Goal: Information Seeking & Learning: Learn about a topic

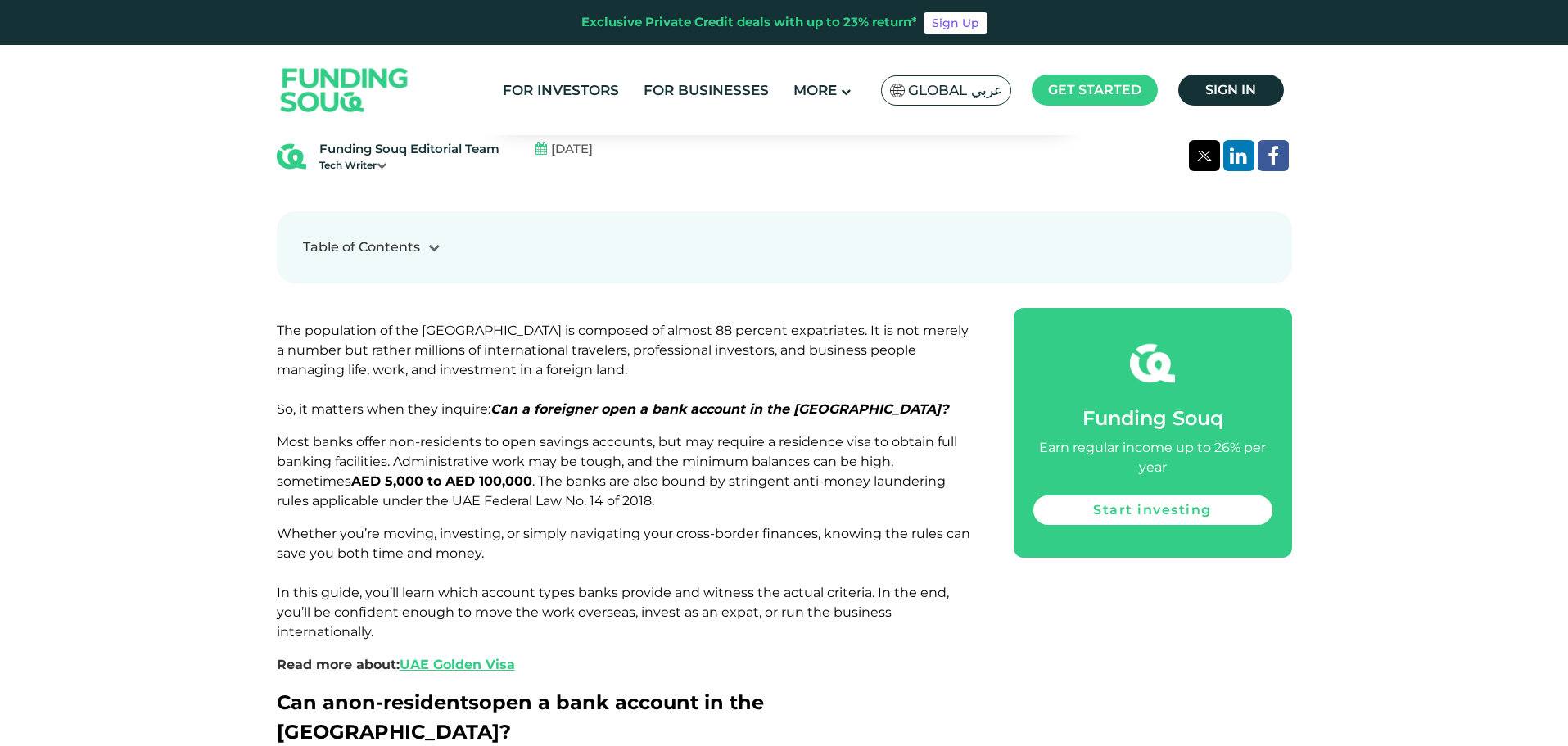
scroll to position [819, 0]
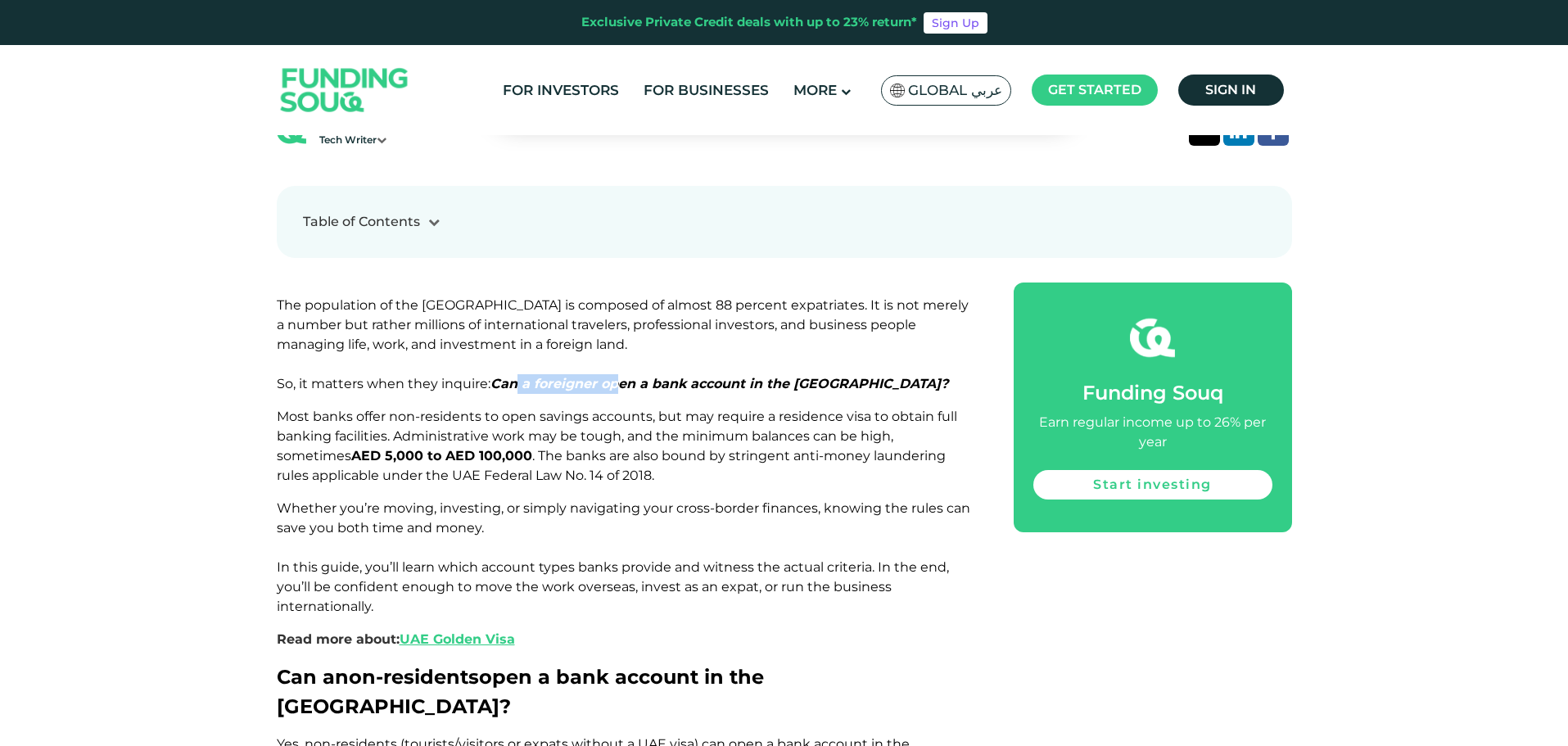
drag, startPoint x: 531, startPoint y: 332, endPoint x: 623, endPoint y: 335, distance: 92.0
click at [623, 375] on em "Can a foreigner open a bank account in the [GEOGRAPHIC_DATA]?" at bounding box center [719, 383] width 458 height 15
drag, startPoint x: 567, startPoint y: 337, endPoint x: 704, endPoint y: 334, distance: 137.0
click at [704, 375] on em "Can a foreigner open a bank account in the [GEOGRAPHIC_DATA]?" at bounding box center [719, 383] width 458 height 15
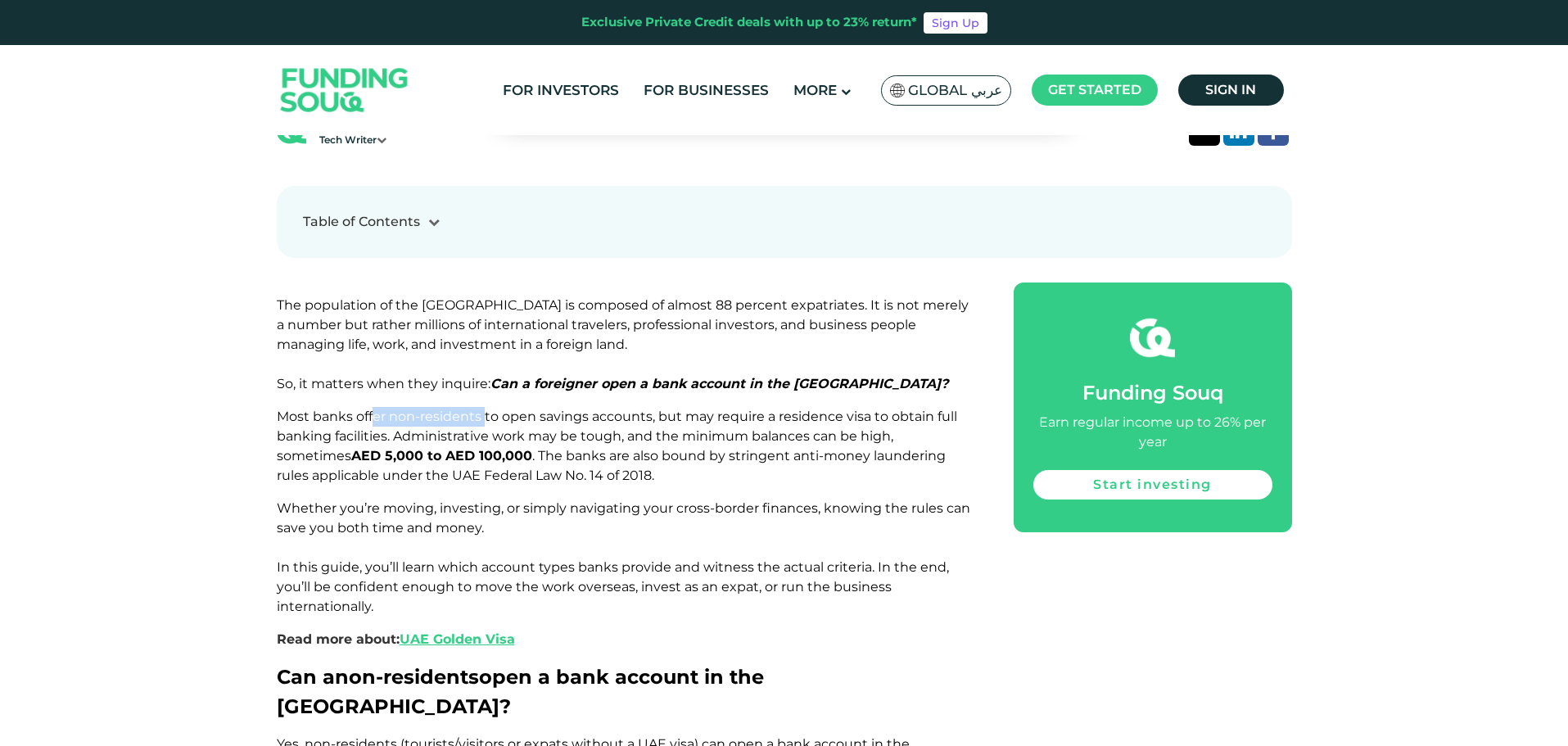
drag, startPoint x: 374, startPoint y: 370, endPoint x: 494, endPoint y: 365, distance: 120.1
click at [494, 408] on span "Most banks offer non-residents to open savings accounts, but may require a resi…" at bounding box center [616, 445] width 681 height 75
drag, startPoint x: 453, startPoint y: 366, endPoint x: 642, endPoint y: 365, distance: 189.0
click at [642, 408] on span "Most banks offer non-residents to open savings accounts, but may require a resi…" at bounding box center [616, 445] width 681 height 75
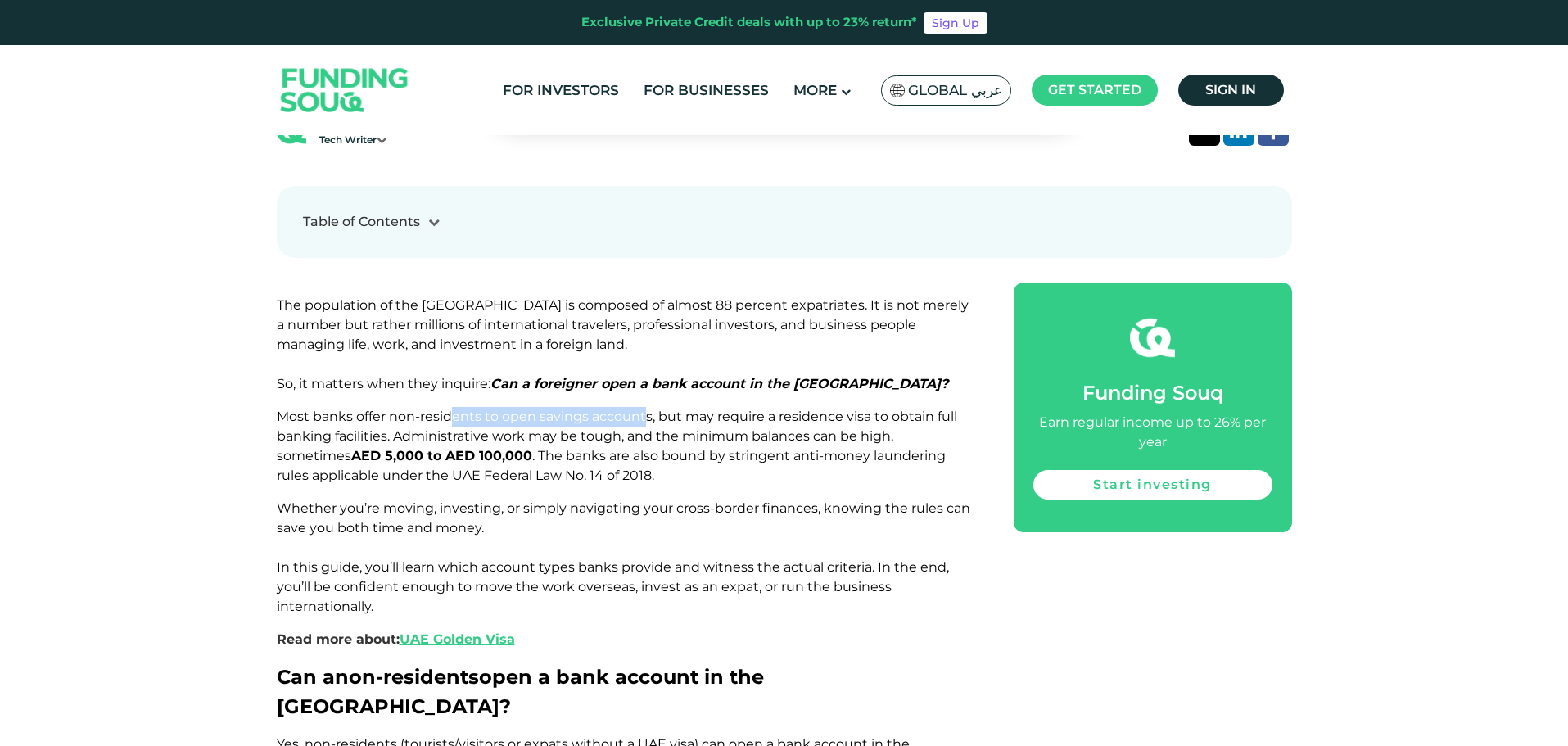
click at [642, 408] on span "Most banks offer non-residents to open savings accounts, but may require a resi…" at bounding box center [616, 445] width 681 height 75
drag, startPoint x: 727, startPoint y: 369, endPoint x: 769, endPoint y: 364, distance: 42.3
click at [769, 408] on span "Most banks offer non-residents to open savings accounts, but may require a resi…" at bounding box center [616, 445] width 681 height 75
drag, startPoint x: 728, startPoint y: 361, endPoint x: 869, endPoint y: 364, distance: 141.0
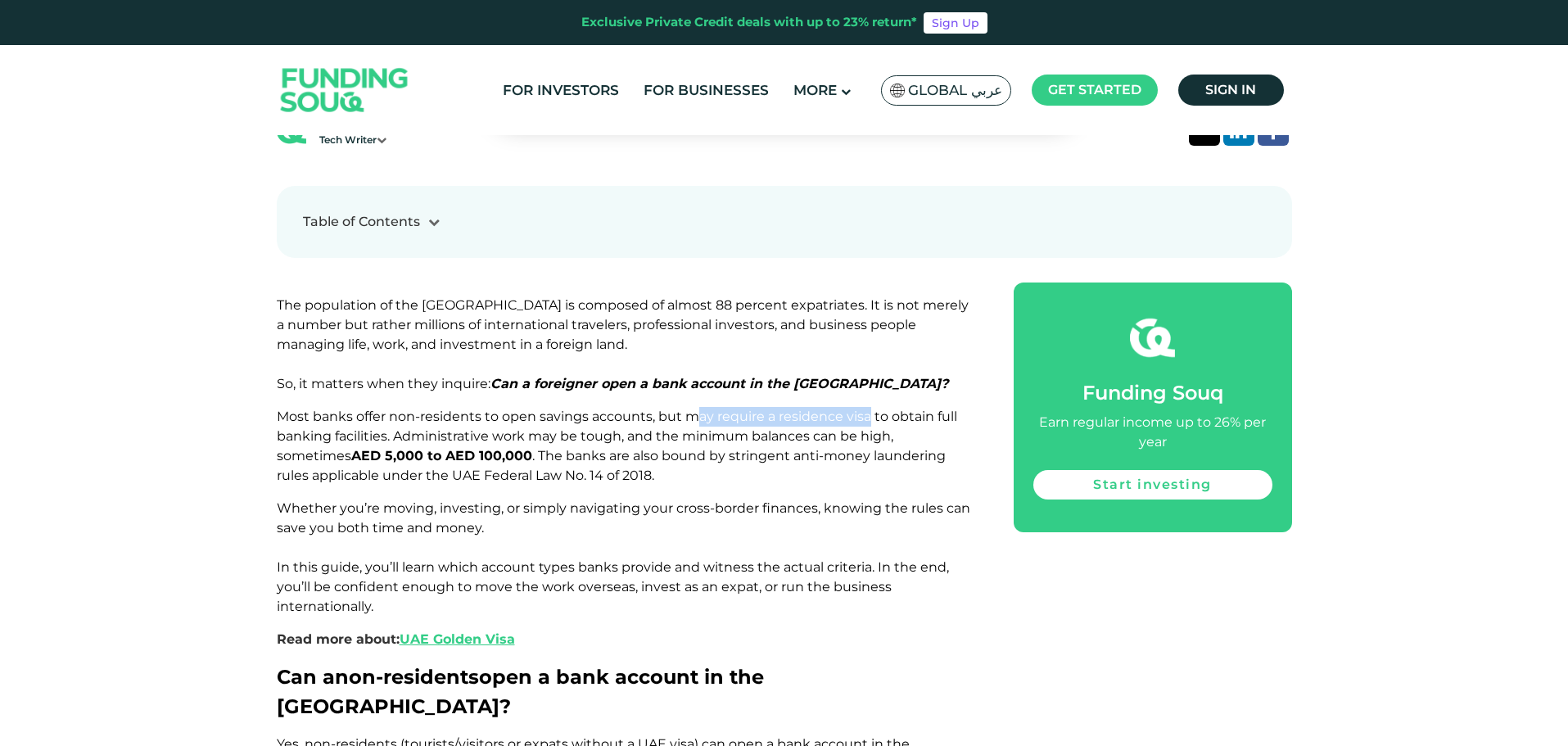
click at [869, 408] on span "Most banks offer non-residents to open savings accounts, but may require a resi…" at bounding box center [616, 445] width 681 height 75
drag, startPoint x: 791, startPoint y: 369, endPoint x: 903, endPoint y: 367, distance: 112.0
click at [903, 408] on span "Most banks offer non-residents to open savings accounts, but may require a resi…" at bounding box center [616, 445] width 681 height 75
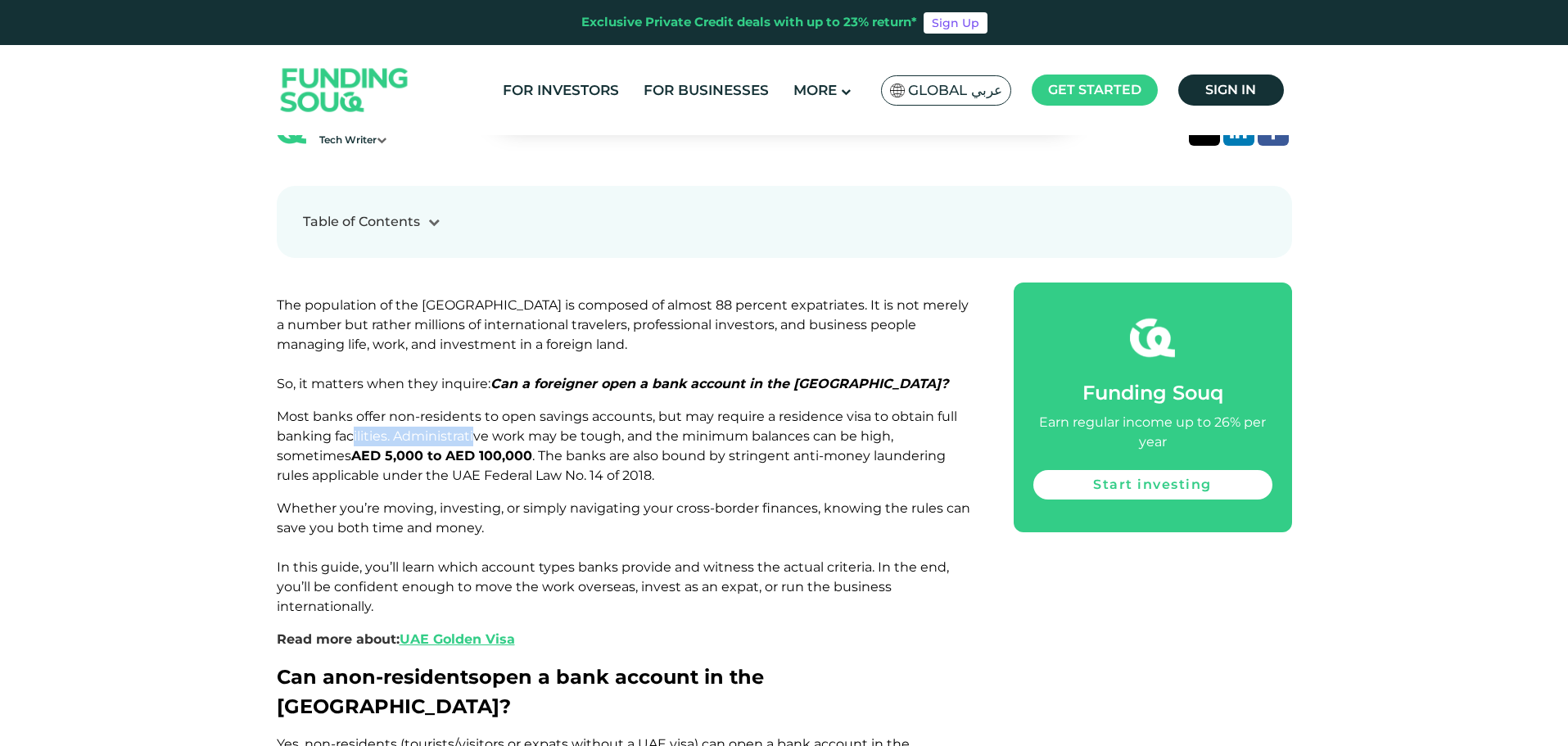
drag, startPoint x: 351, startPoint y: 382, endPoint x: 477, endPoint y: 387, distance: 126.1
click at [477, 408] on span "Most banks offer non-residents to open savings accounts, but may require a resi…" at bounding box center [616, 445] width 681 height 75
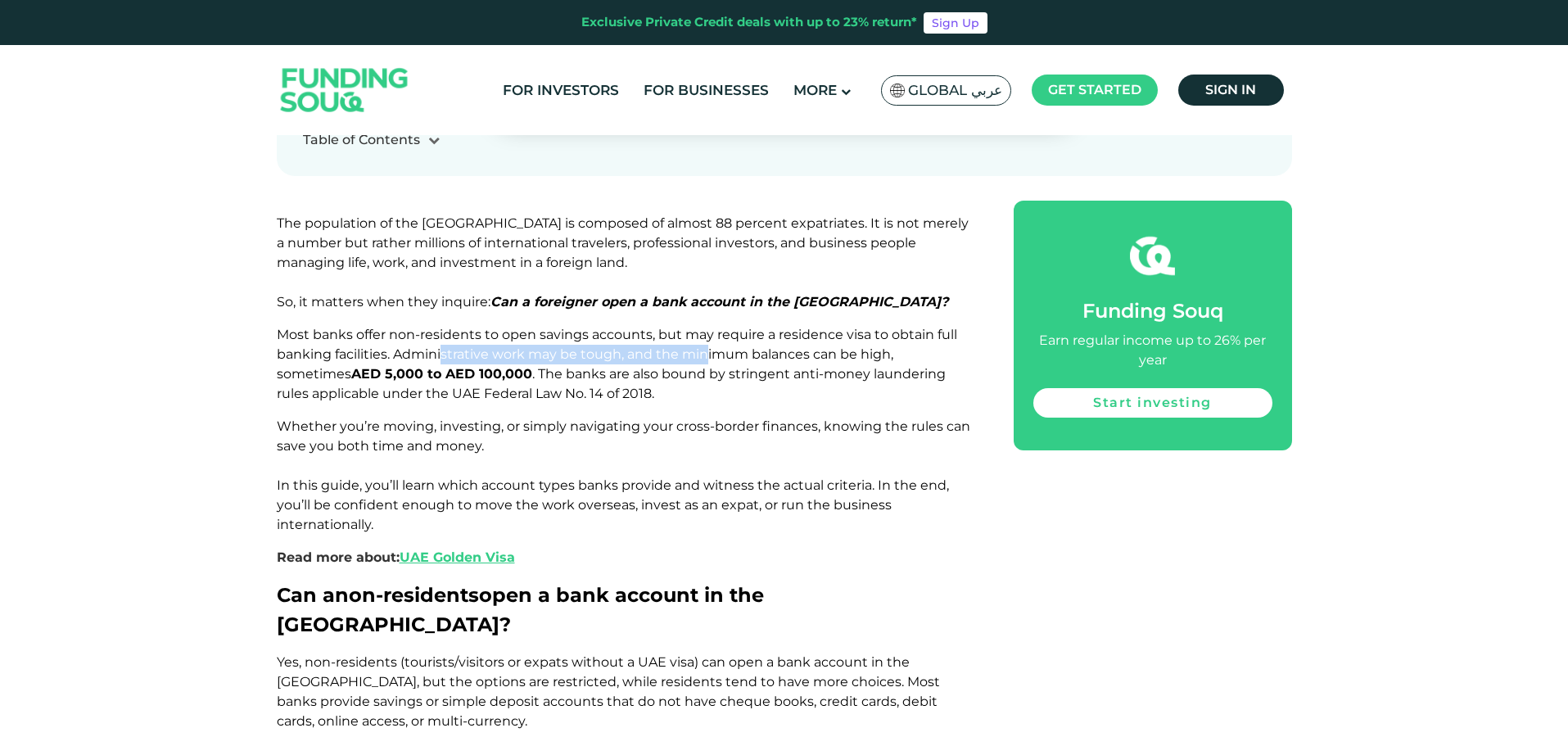
drag, startPoint x: 495, startPoint y: 303, endPoint x: 709, endPoint y: 302, distance: 214.0
click at [709, 326] on span "Most banks offer non-residents to open savings accounts, but may require a resi…" at bounding box center [616, 364] width 681 height 75
drag, startPoint x: 546, startPoint y: 301, endPoint x: 644, endPoint y: 301, distance: 98.0
click at [644, 326] on span "Most banks offer non-residents to open savings accounts, but may require a resi…" at bounding box center [616, 364] width 681 height 75
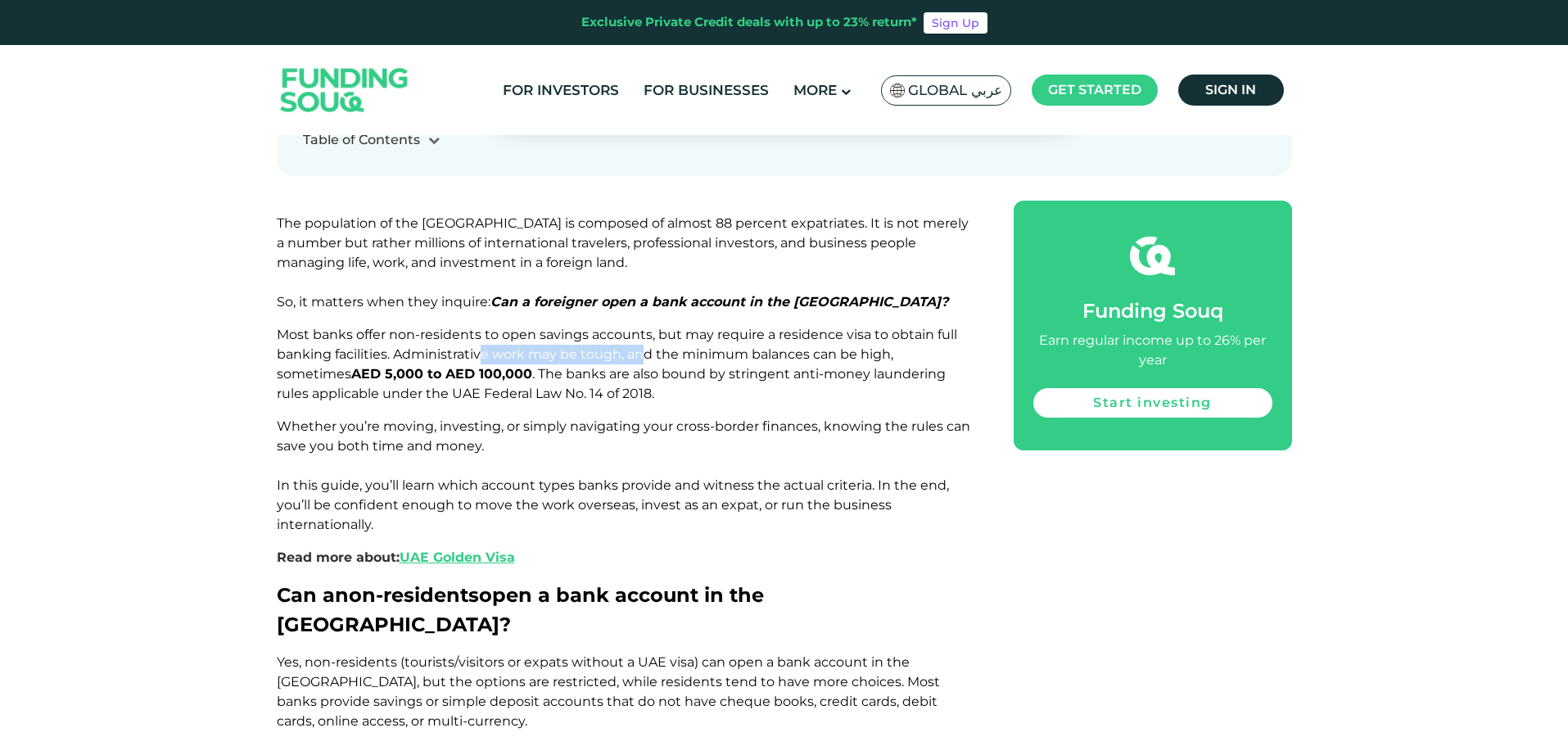
click at [644, 326] on span "Most banks offer non-residents to open savings accounts, but may require a resi…" at bounding box center [616, 364] width 681 height 75
drag, startPoint x: 627, startPoint y: 302, endPoint x: 771, endPoint y: 299, distance: 144.0
click at [771, 326] on span "Most banks offer non-residents to open savings accounts, but may require a resi…" at bounding box center [616, 364] width 681 height 75
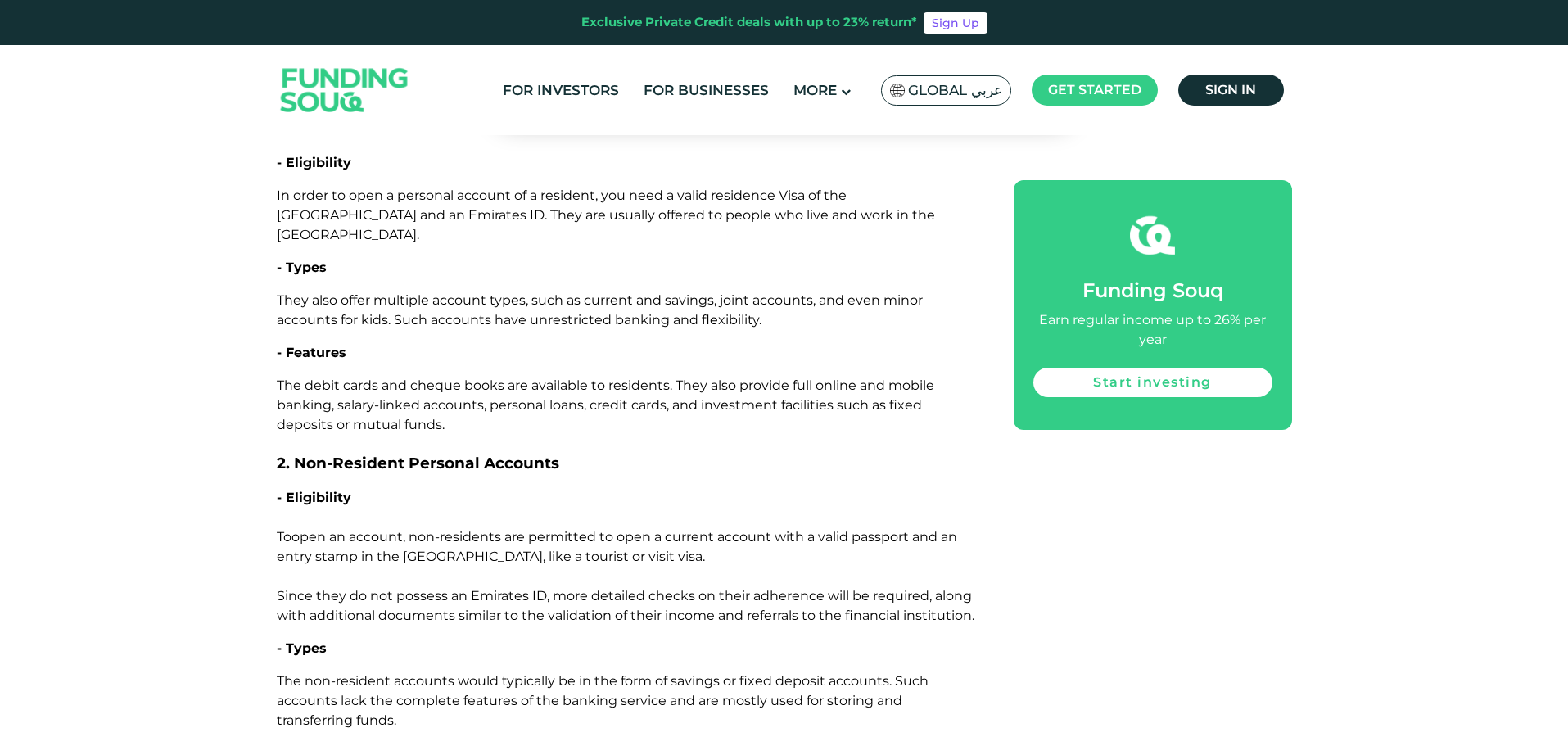
scroll to position [2374, 0]
